Goal: Information Seeking & Learning: Learn about a topic

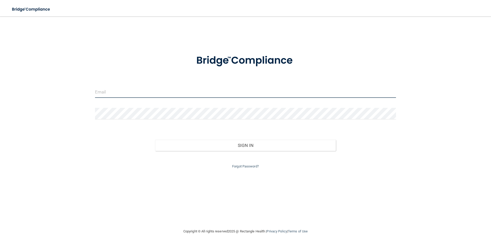
click at [149, 94] on input "email" at bounding box center [245, 92] width 301 height 12
type input "[EMAIL_ADDRESS][DOMAIN_NAME]"
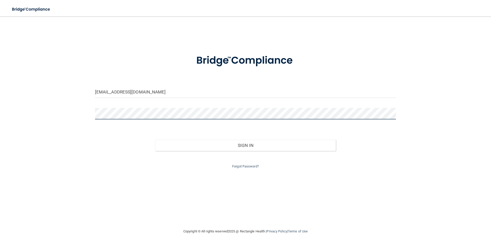
click at [59, 115] on div "[EMAIL_ADDRESS][DOMAIN_NAME] Invalid email/password. You don't have permission …" at bounding box center [245, 122] width 470 height 201
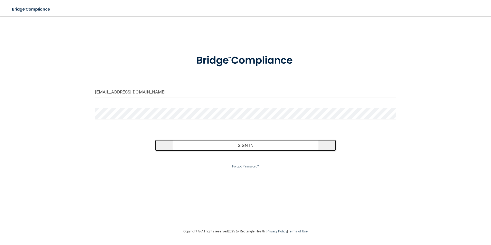
click at [213, 147] on button "Sign In" at bounding box center [245, 145] width 181 height 11
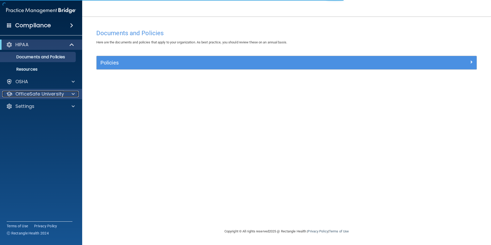
click at [76, 94] on div at bounding box center [72, 94] width 13 height 6
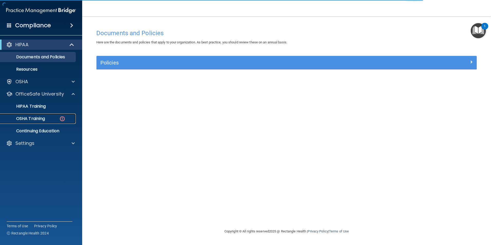
click at [60, 116] on img at bounding box center [62, 118] width 6 height 6
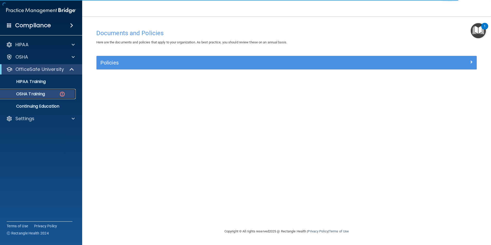
click at [65, 94] on img at bounding box center [62, 94] width 6 height 6
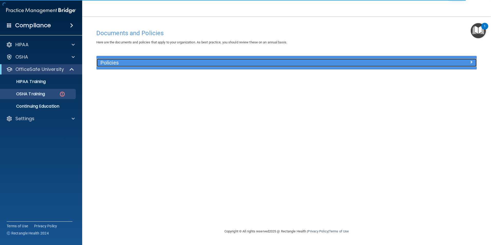
click at [124, 62] on h5 "Policies" at bounding box center [238, 63] width 277 height 6
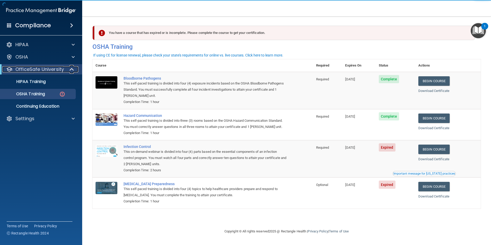
click at [59, 66] on p "OfficeSafe University" at bounding box center [39, 69] width 48 height 6
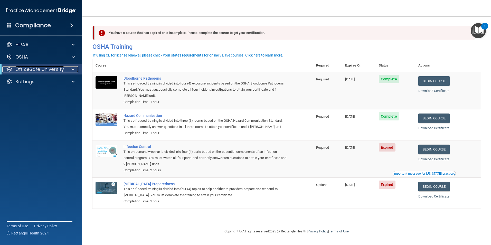
click at [74, 68] on span at bounding box center [72, 69] width 3 height 6
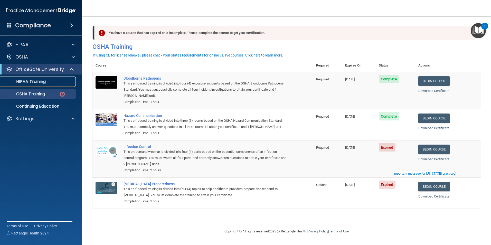
click at [55, 82] on div "HIPAA Training" at bounding box center [38, 81] width 70 height 5
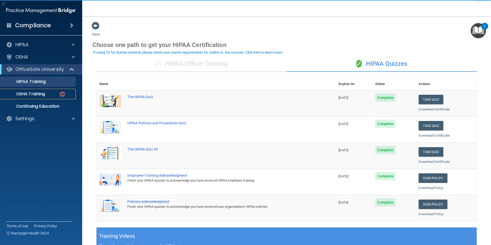
click at [42, 92] on p "OSHA Training" at bounding box center [24, 93] width 42 height 5
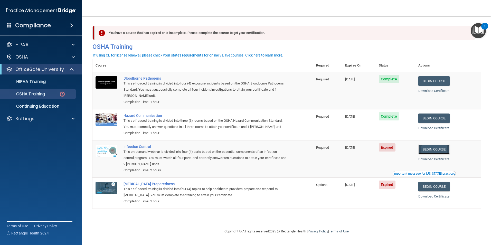
click at [430, 149] on link "Begin Course" at bounding box center [433, 148] width 31 height 9
